Goal: Information Seeking & Learning: Learn about a topic

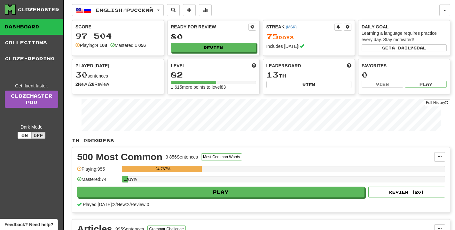
click at [148, 98] on div "Full History" at bounding box center [261, 116] width 378 height 40
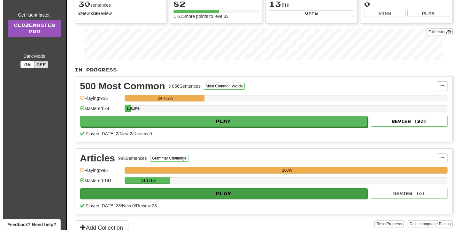
scroll to position [98, 0]
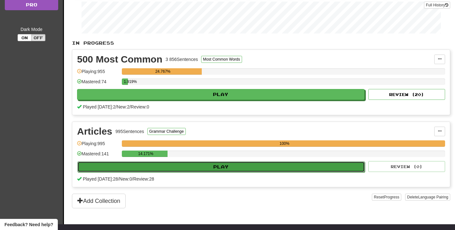
click at [202, 171] on button "Play" at bounding box center [220, 167] width 287 height 11
select select "**"
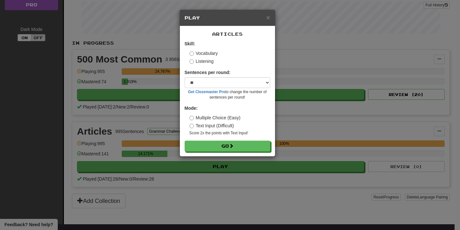
click at [233, 156] on div "Articles Skill: Vocabulary Listening Sentences per round: * ** ** ** ** ** *** …" at bounding box center [227, 91] width 95 height 130
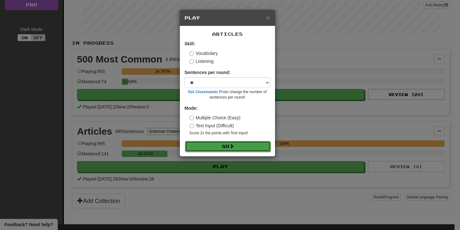
click at [236, 151] on button "Go" at bounding box center [228, 146] width 86 height 11
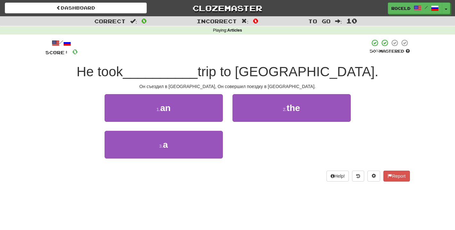
click at [217, 44] on div at bounding box center [224, 48] width 292 height 18
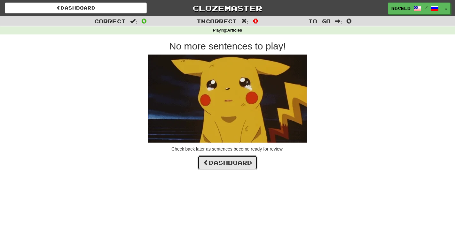
click at [244, 170] on link "Dashboard" at bounding box center [227, 163] width 60 height 15
click at [245, 162] on link "Dashboard" at bounding box center [227, 163] width 60 height 15
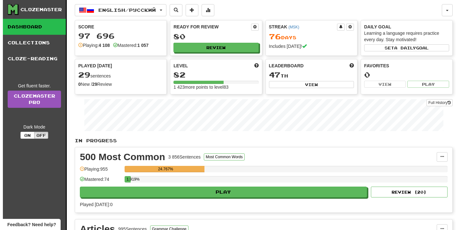
scroll to position [65, 0]
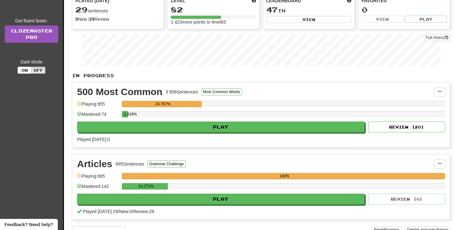
click at [211, 121] on div "1.919%" at bounding box center [283, 116] width 323 height 11
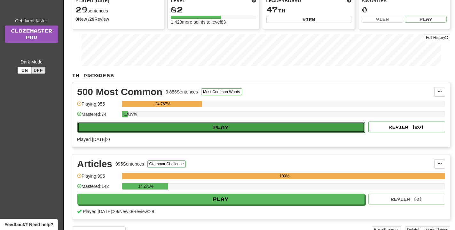
click at [212, 124] on button "Play" at bounding box center [220, 127] width 287 height 11
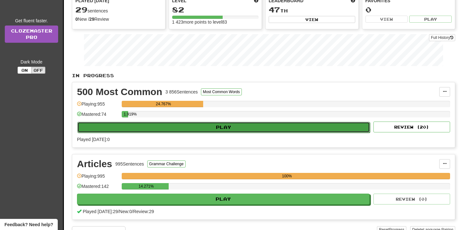
select select "**"
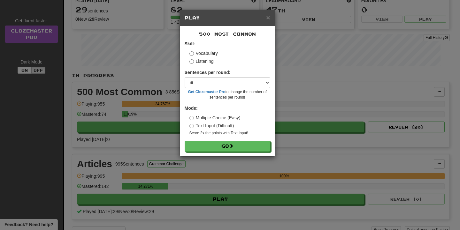
click at [239, 139] on form "Skill: Vocabulary Listening Sentences per round: * ** ** ** ** ** *** ******** …" at bounding box center [228, 96] width 86 height 111
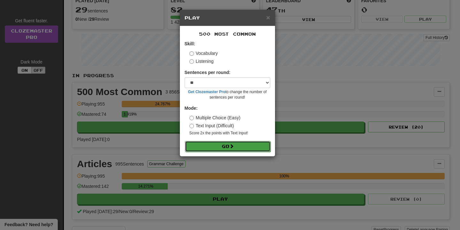
click at [239, 144] on button "Go" at bounding box center [228, 146] width 86 height 11
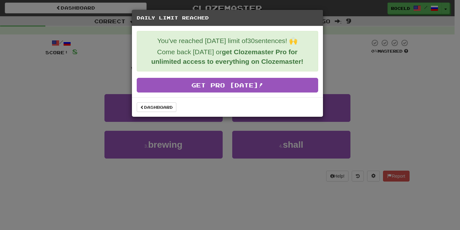
click at [137, 112] on div "Dashboard" at bounding box center [227, 106] width 191 height 19
click at [142, 110] on link "Dashboard" at bounding box center [157, 108] width 40 height 10
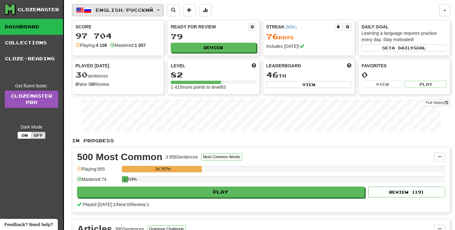
click at [120, 11] on span "English / Русский" at bounding box center [125, 9] width 58 height 5
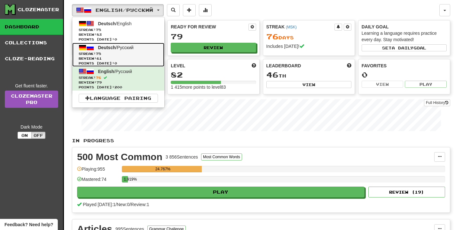
click at [124, 55] on span "Streak: 75" at bounding box center [118, 53] width 79 height 5
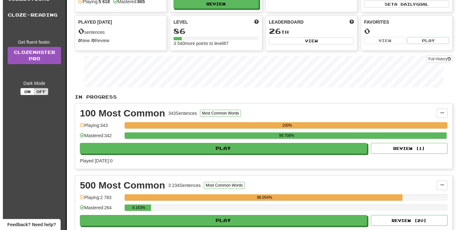
scroll to position [130, 0]
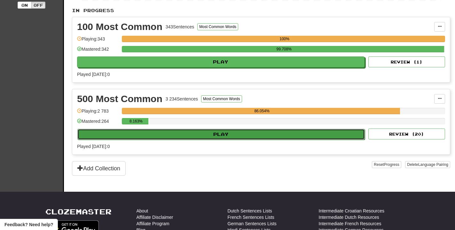
click at [221, 136] on button "Play" at bounding box center [220, 134] width 287 height 11
select select "**"
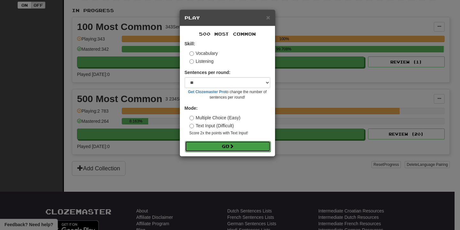
click at [255, 146] on button "Go" at bounding box center [228, 146] width 86 height 11
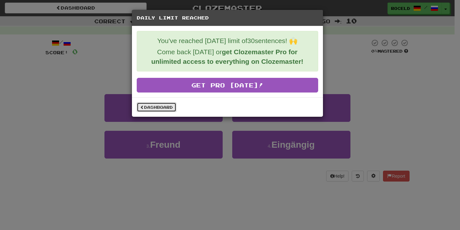
click at [155, 107] on link "Dashboard" at bounding box center [157, 108] width 40 height 10
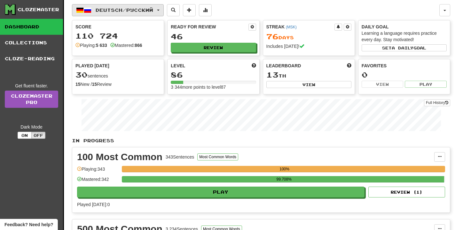
click at [143, 5] on button "Deutsch / Русский" at bounding box center [118, 10] width 92 height 12
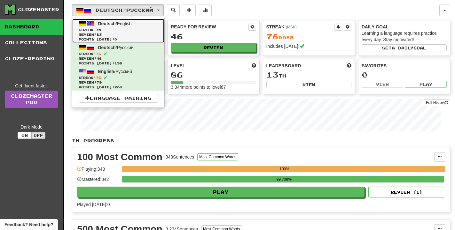
click at [154, 36] on span "Review: 83" at bounding box center [118, 34] width 79 height 5
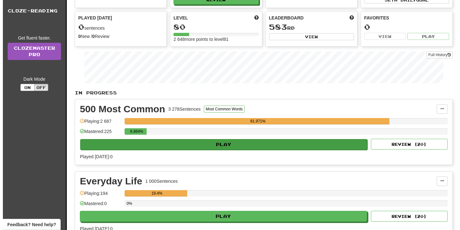
scroll to position [98, 0]
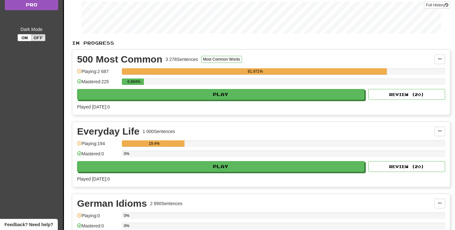
click at [198, 89] on div "Play Review ( 20 )" at bounding box center [261, 94] width 368 height 11
click at [202, 88] on div "6.864%" at bounding box center [283, 84] width 323 height 11
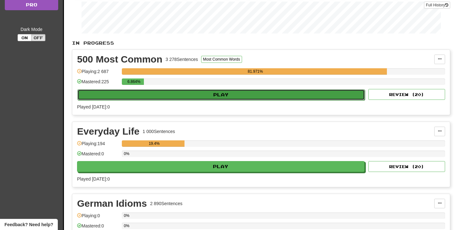
click at [202, 94] on button "Play" at bounding box center [220, 94] width 287 height 11
select select "**"
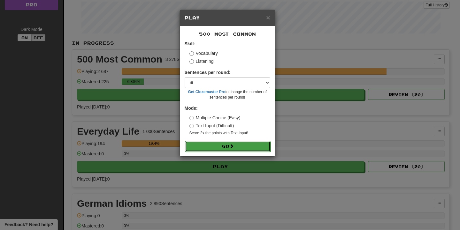
click at [254, 144] on button "Go" at bounding box center [228, 146] width 86 height 11
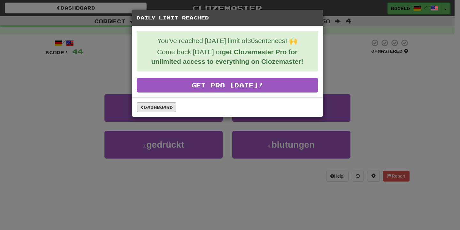
click at [167, 103] on div "Dashboard" at bounding box center [227, 106] width 191 height 19
click at [167, 105] on link "Dashboard" at bounding box center [157, 108] width 40 height 10
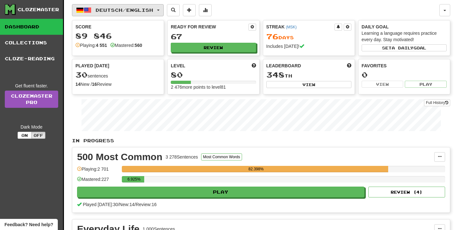
click at [121, 14] on button "Deutsch / English" at bounding box center [118, 10] width 92 height 12
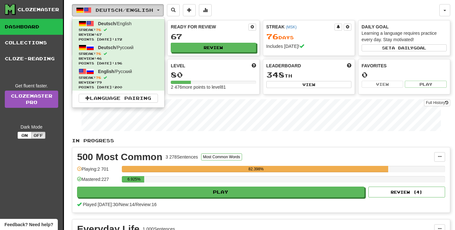
click at [121, 14] on button "Deutsch / English" at bounding box center [118, 10] width 92 height 12
